Goal: Information Seeking & Learning: Find specific fact

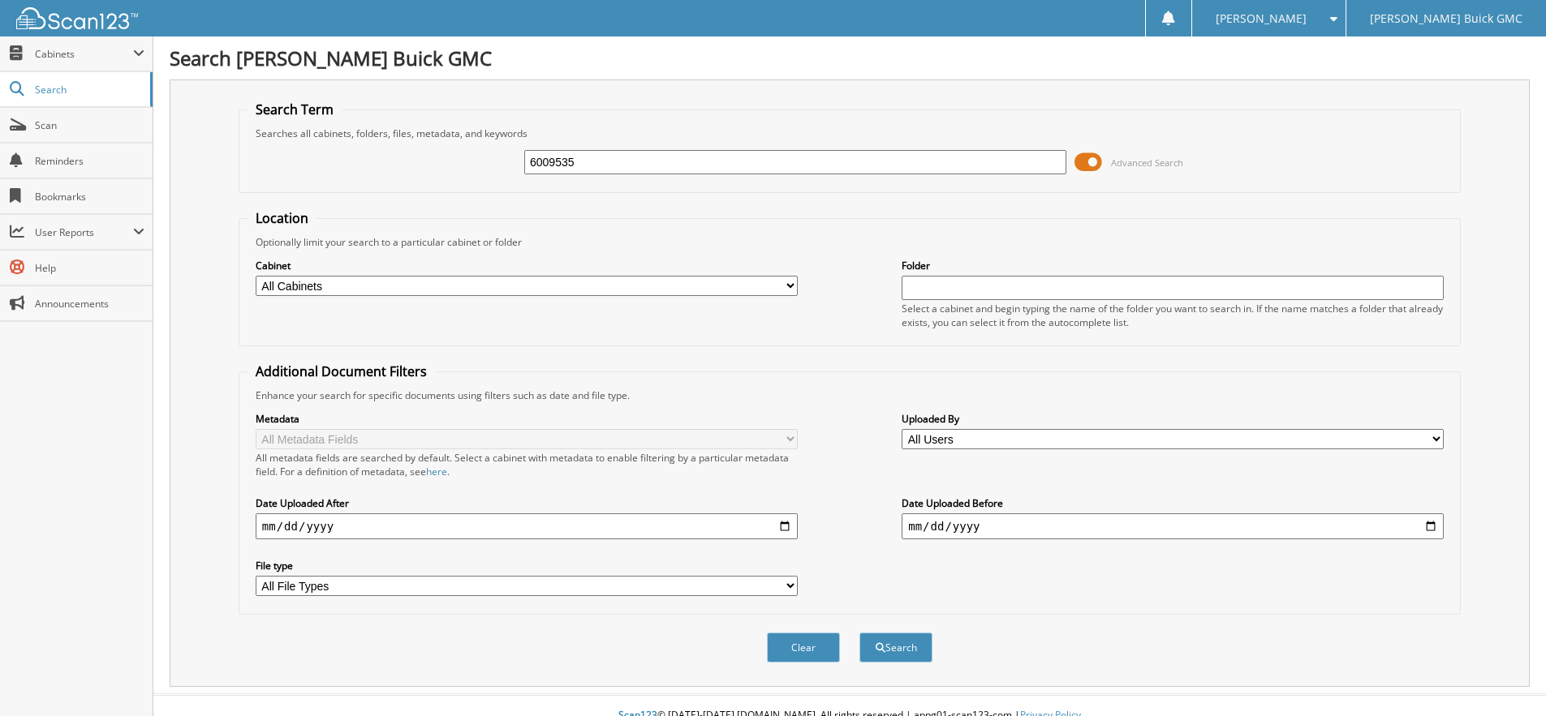
type input "6009535"
click at [859, 633] on button "Search" at bounding box center [895, 648] width 73 height 30
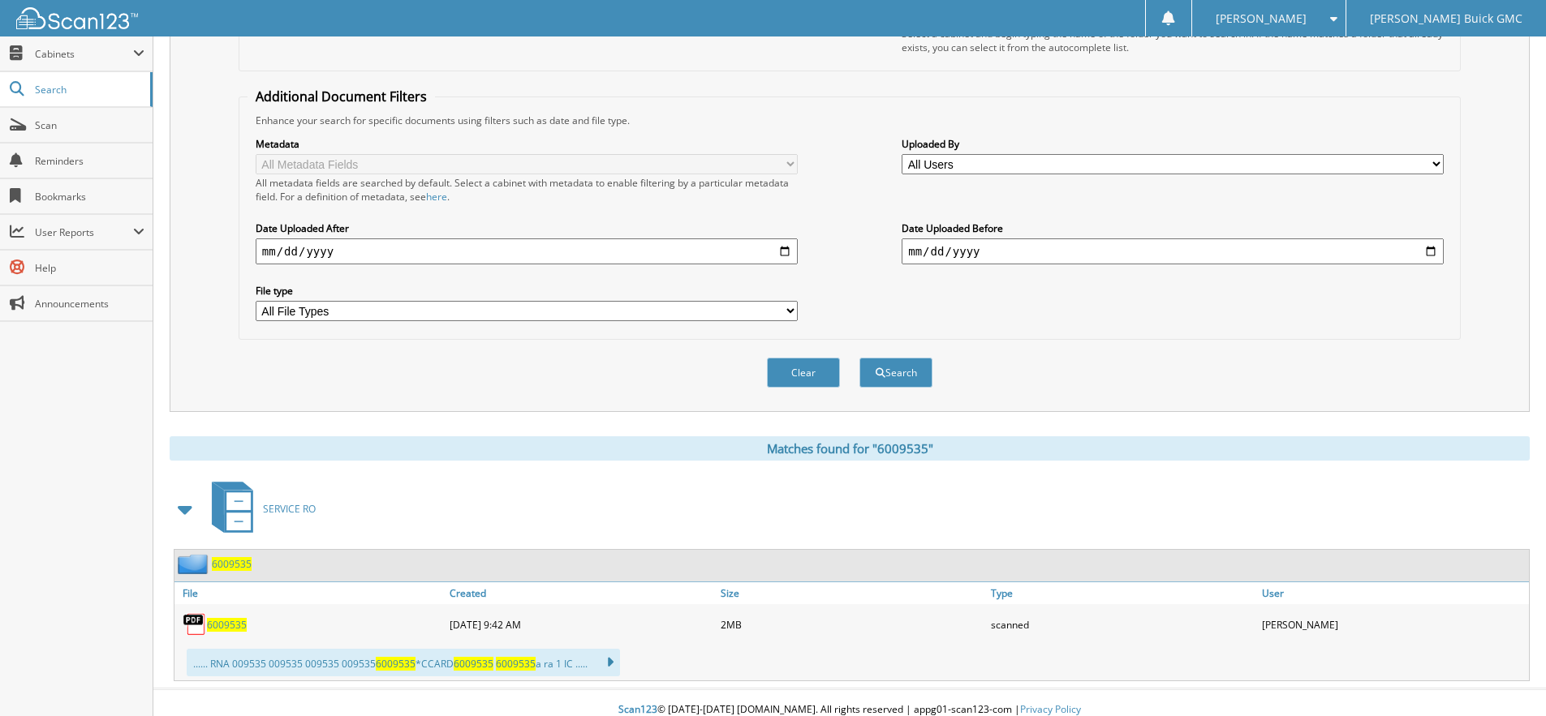
scroll to position [290, 0]
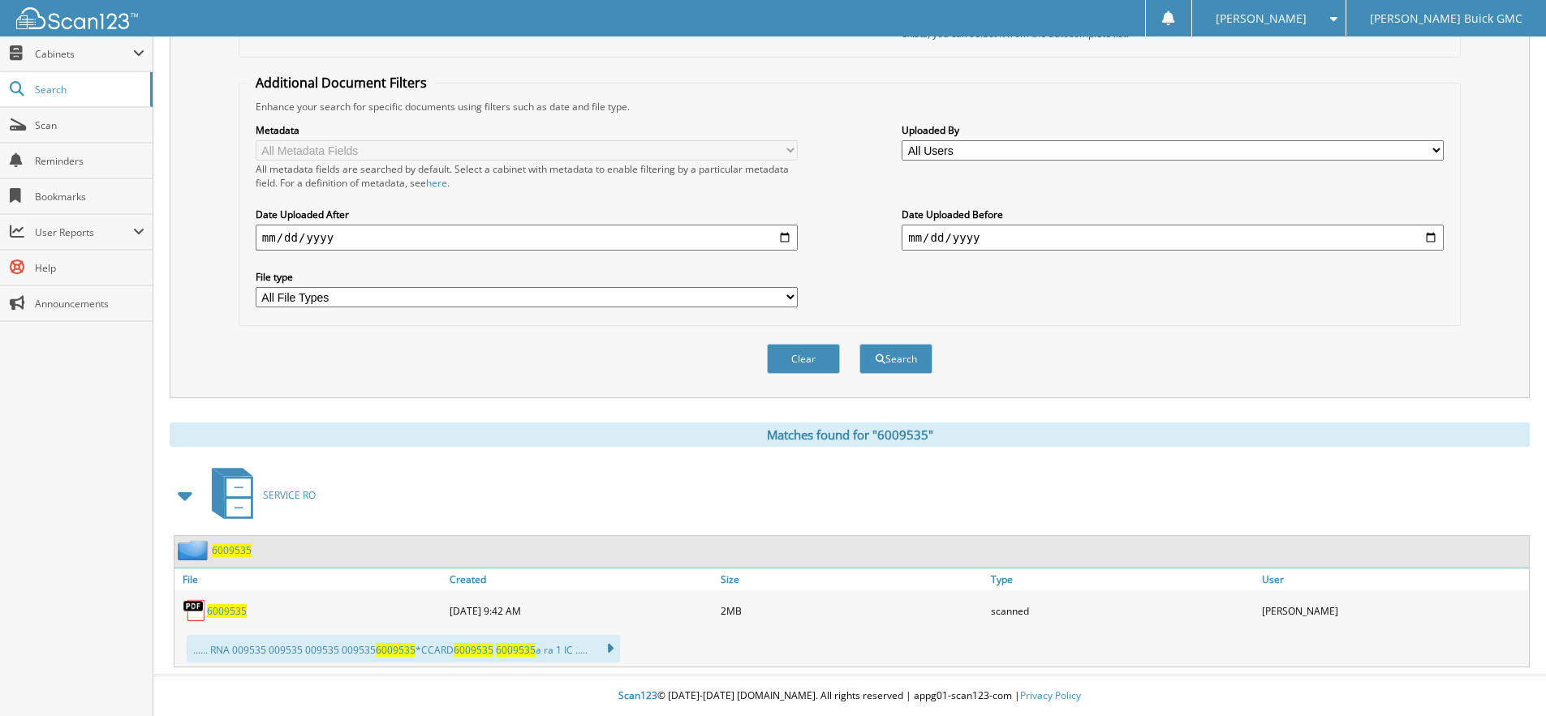
click at [234, 608] on span "6009535" at bounding box center [227, 611] width 40 height 14
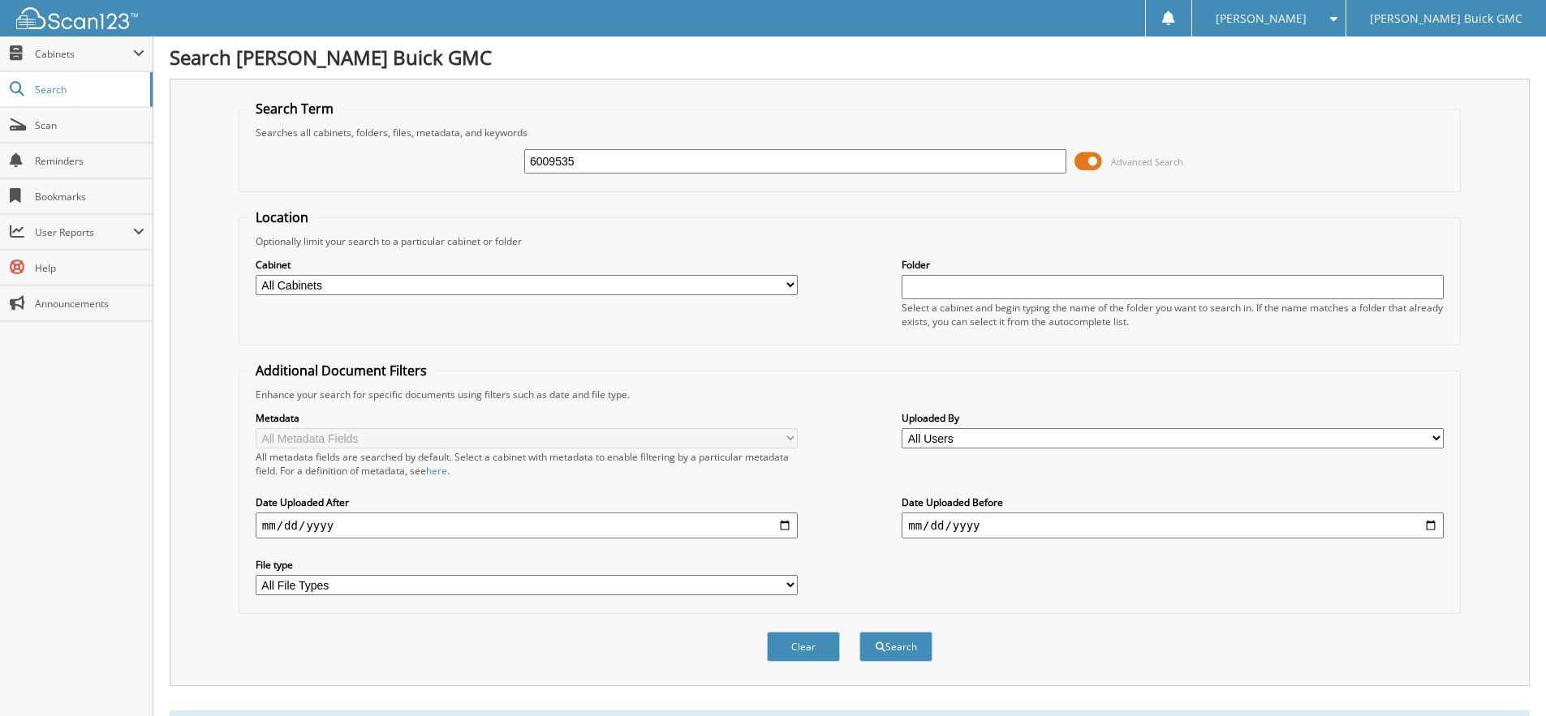
scroll to position [0, 0]
drag, startPoint x: 596, startPoint y: 157, endPoint x: 548, endPoint y: 157, distance: 47.1
click at [548, 157] on input "6009535" at bounding box center [795, 162] width 542 height 24
type input "6007814"
click at [859, 633] on button "Search" at bounding box center [895, 648] width 73 height 30
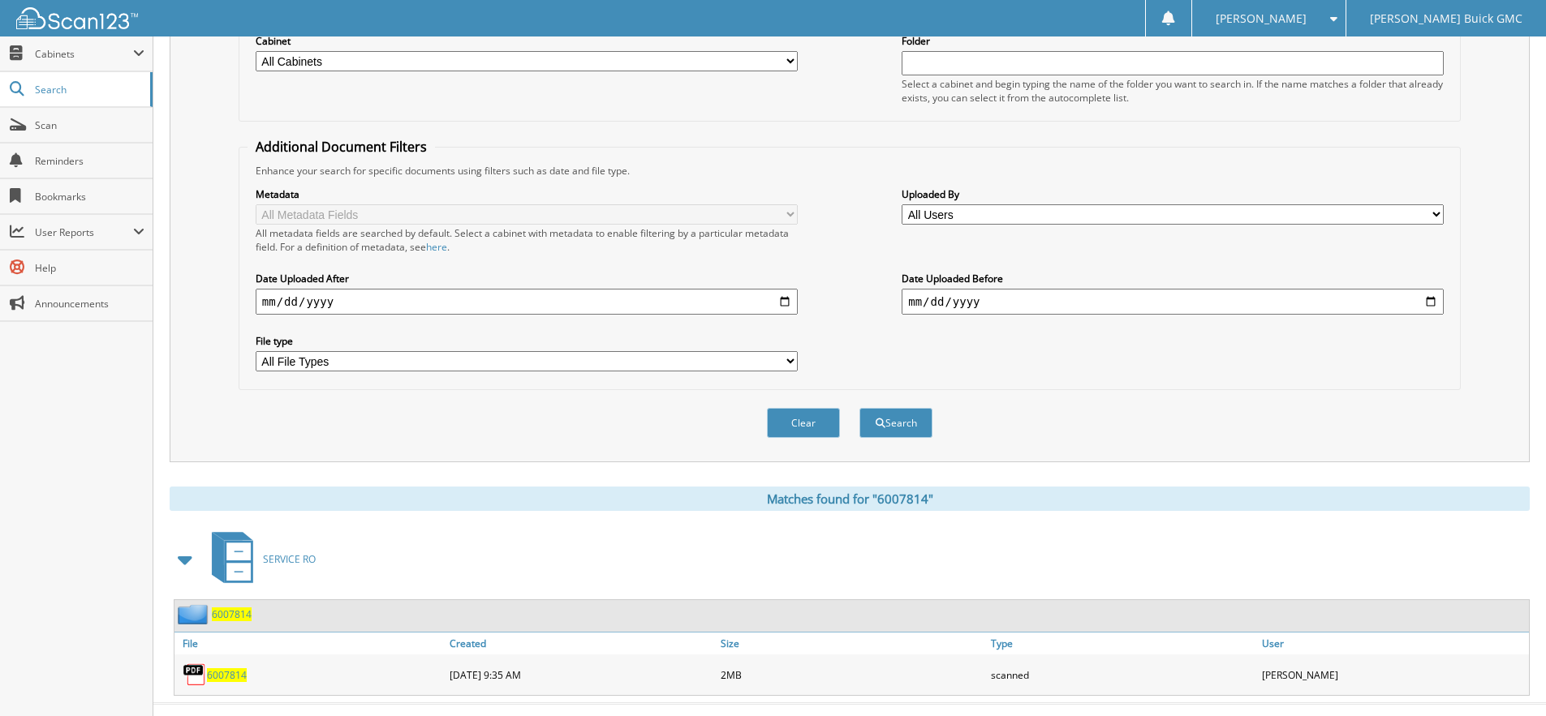
scroll to position [254, 0]
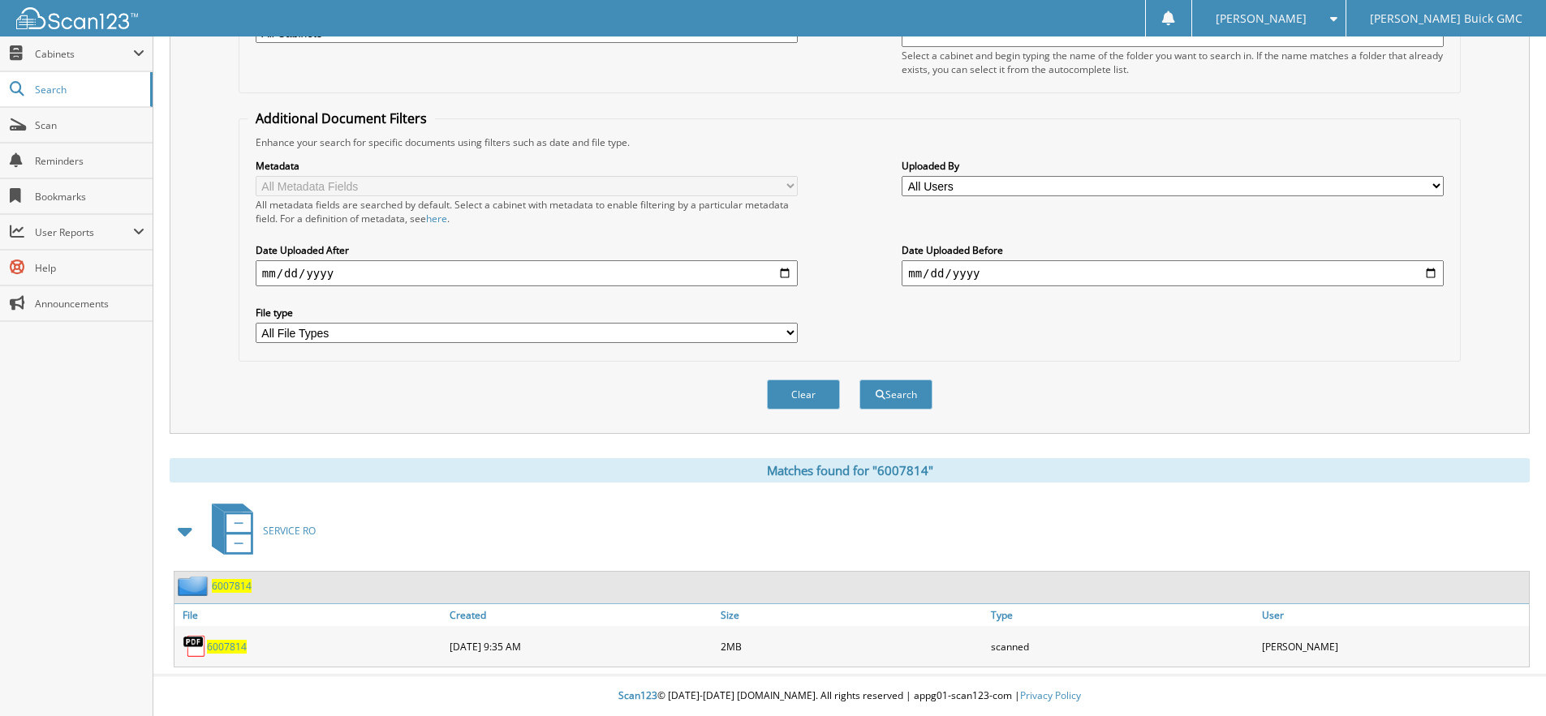
click at [232, 646] on span "6007814" at bounding box center [227, 647] width 40 height 14
